Goal: Navigation & Orientation: Find specific page/section

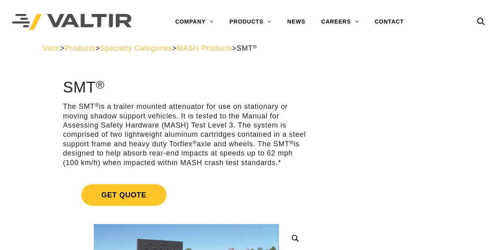
click at [228, 49] on span "MASH Products" at bounding box center [204, 48] width 55 height 8
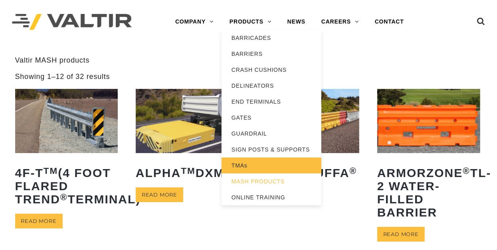
click at [242, 164] on link "TMAs" at bounding box center [272, 166] width 100 height 16
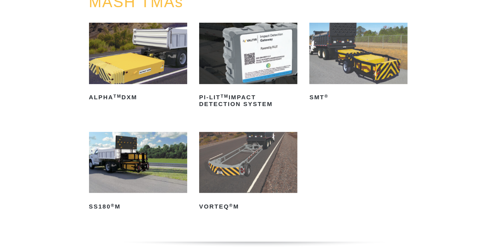
scroll to position [90, 0]
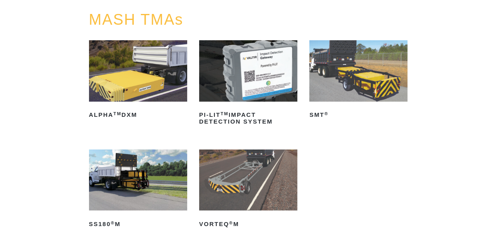
click at [353, 68] on img at bounding box center [358, 70] width 98 height 61
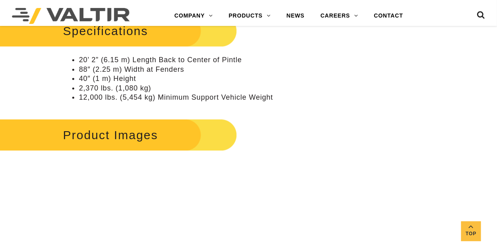
scroll to position [831, 0]
